Goal: Subscribe to service/newsletter

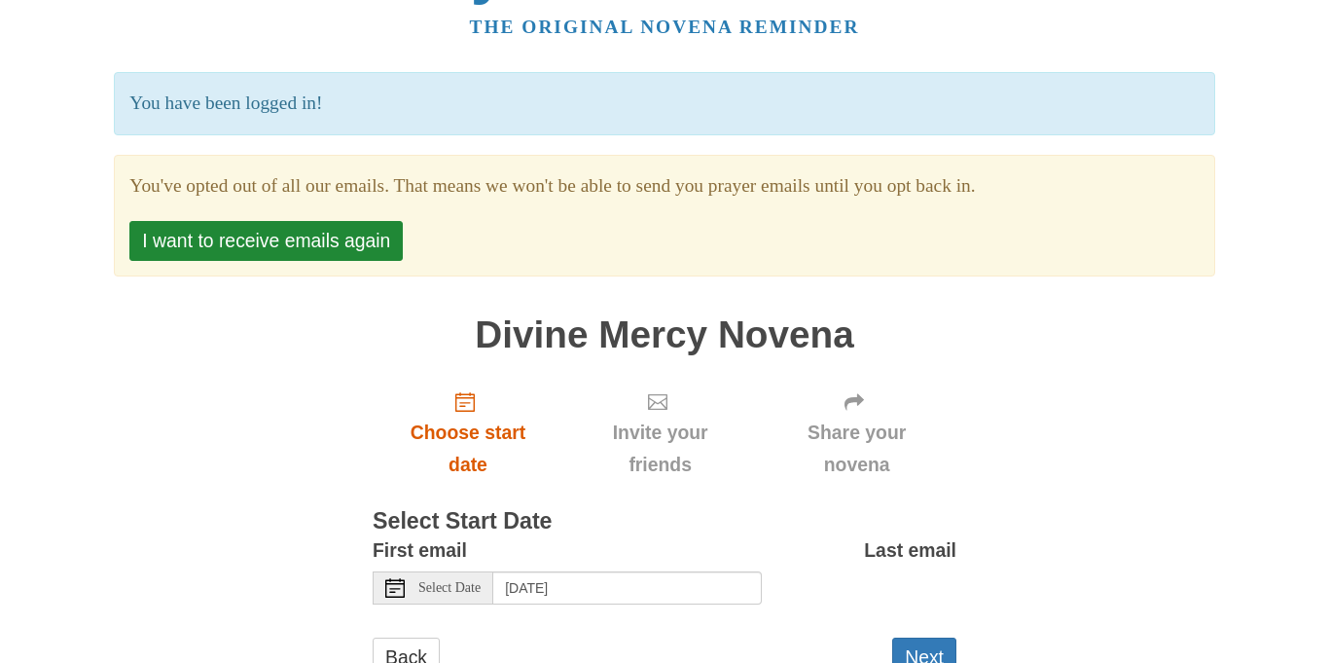
scroll to position [67, 0]
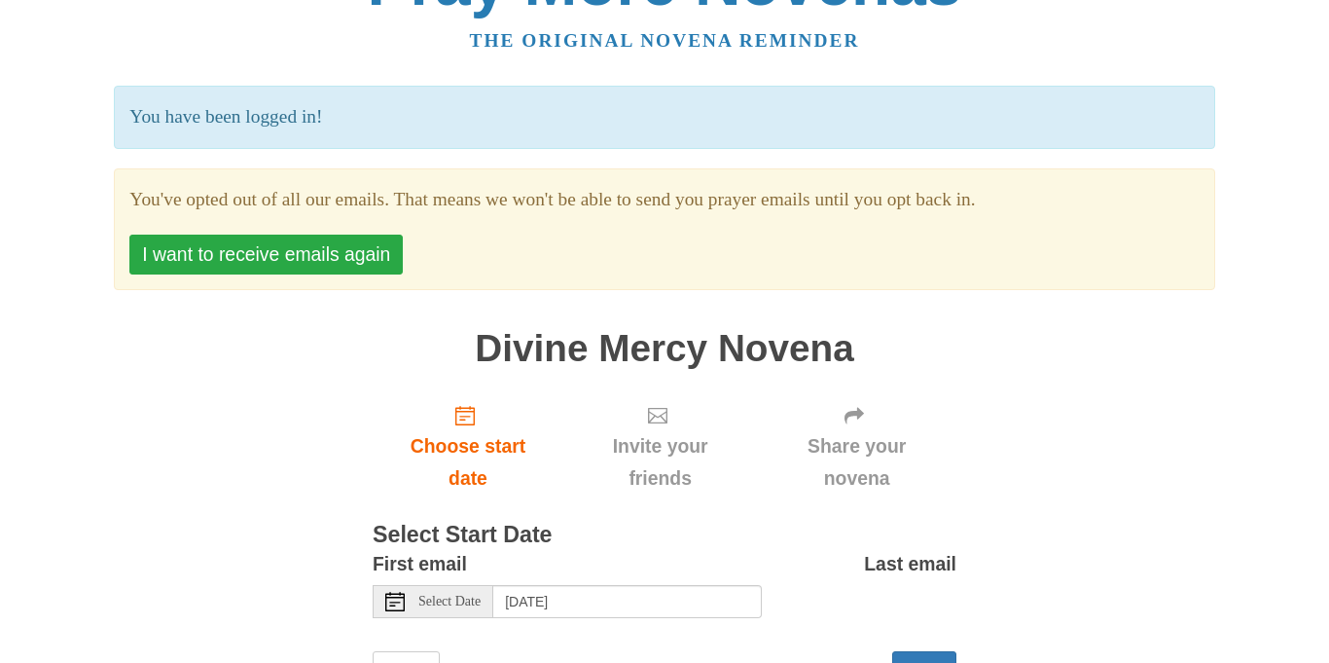
click at [252, 247] on button "I want to receive emails again" at bounding box center [265, 254] width 273 height 40
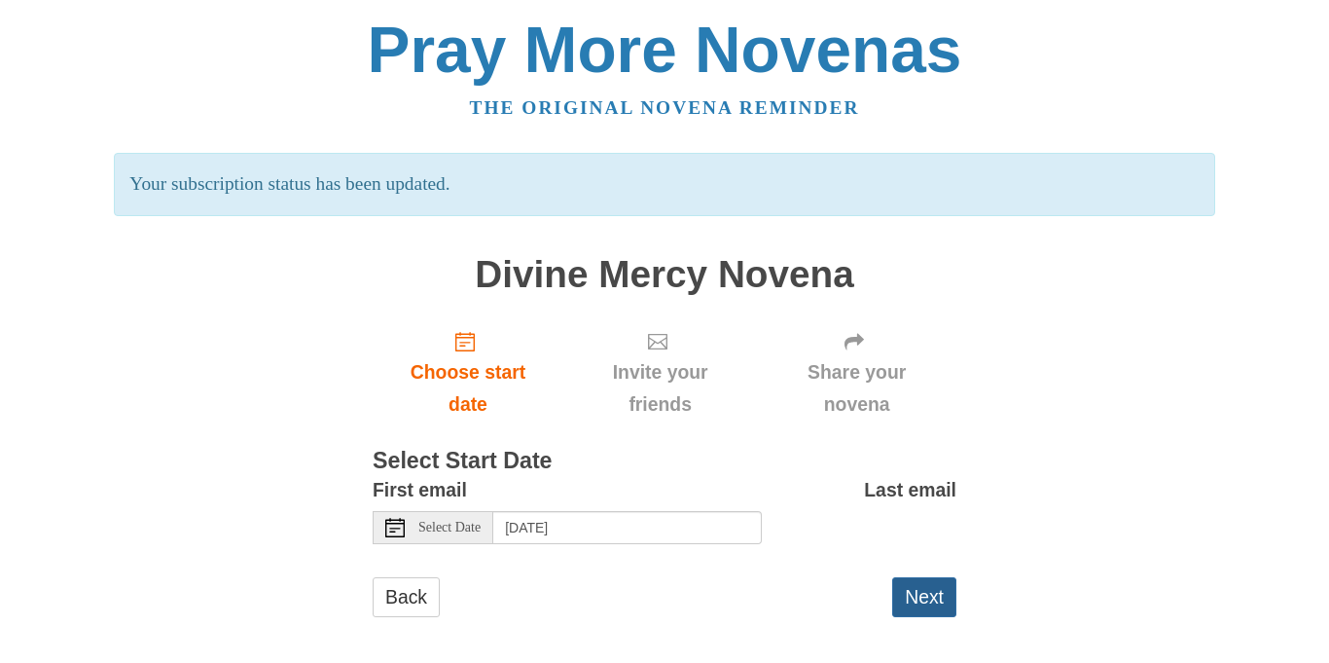
click at [927, 593] on button "Next" at bounding box center [924, 597] width 64 height 40
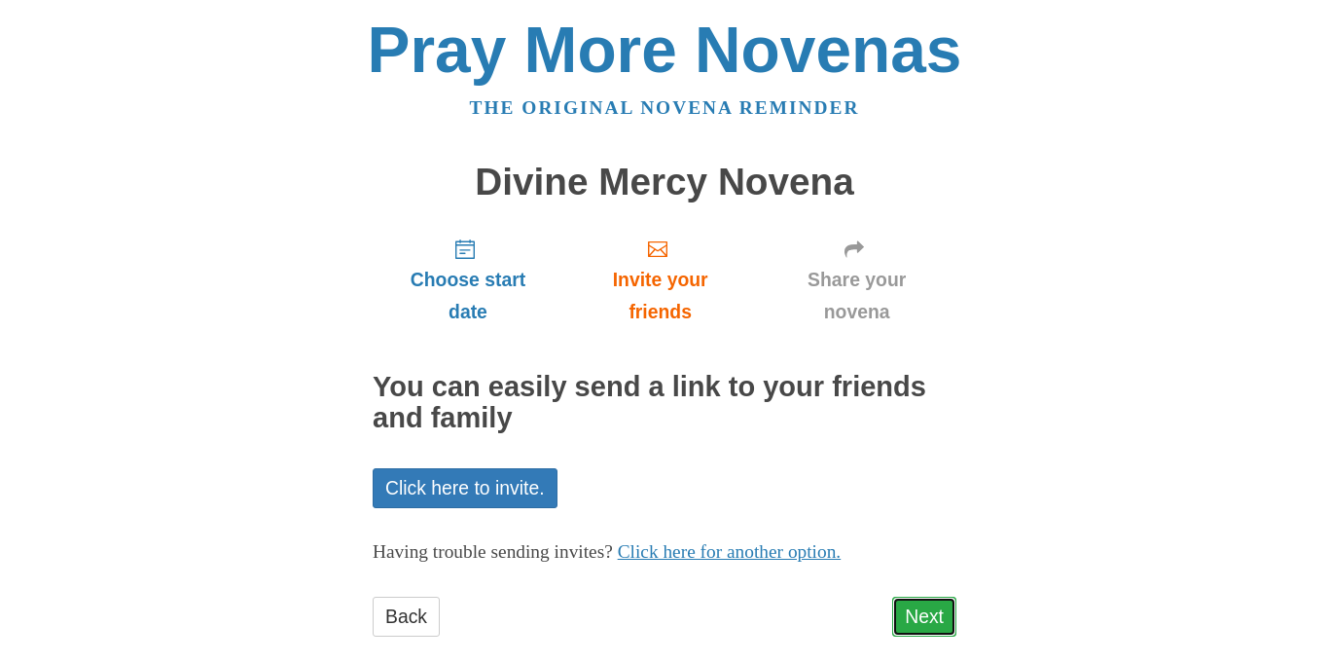
click at [931, 621] on link "Next" at bounding box center [924, 616] width 64 height 40
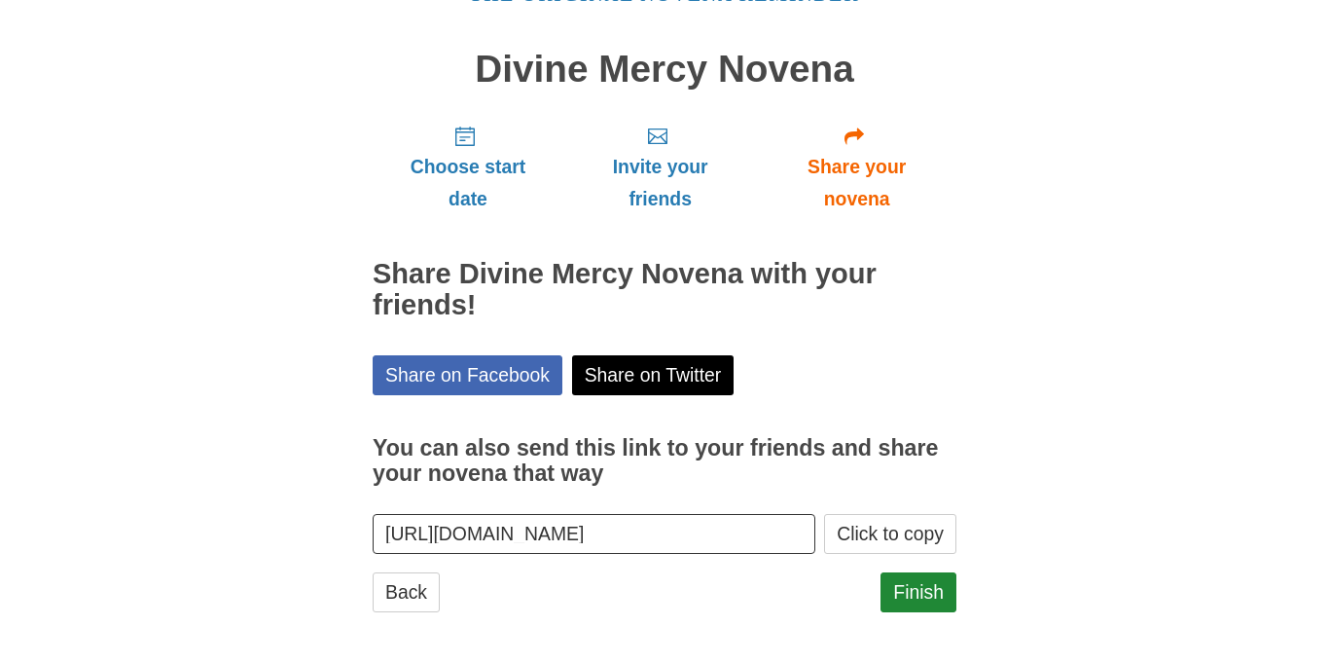
scroll to position [119, 0]
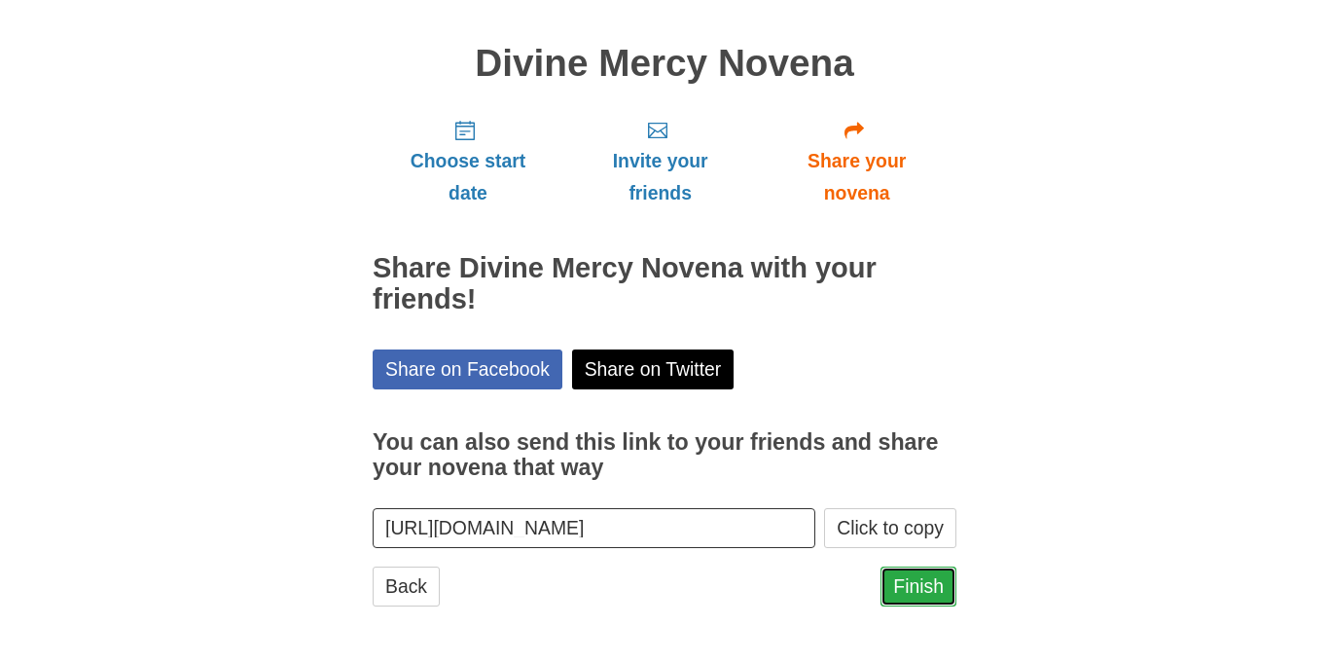
click at [919, 581] on link "Finish" at bounding box center [919, 586] width 76 height 40
